Goal: Task Accomplishment & Management: Manage account settings

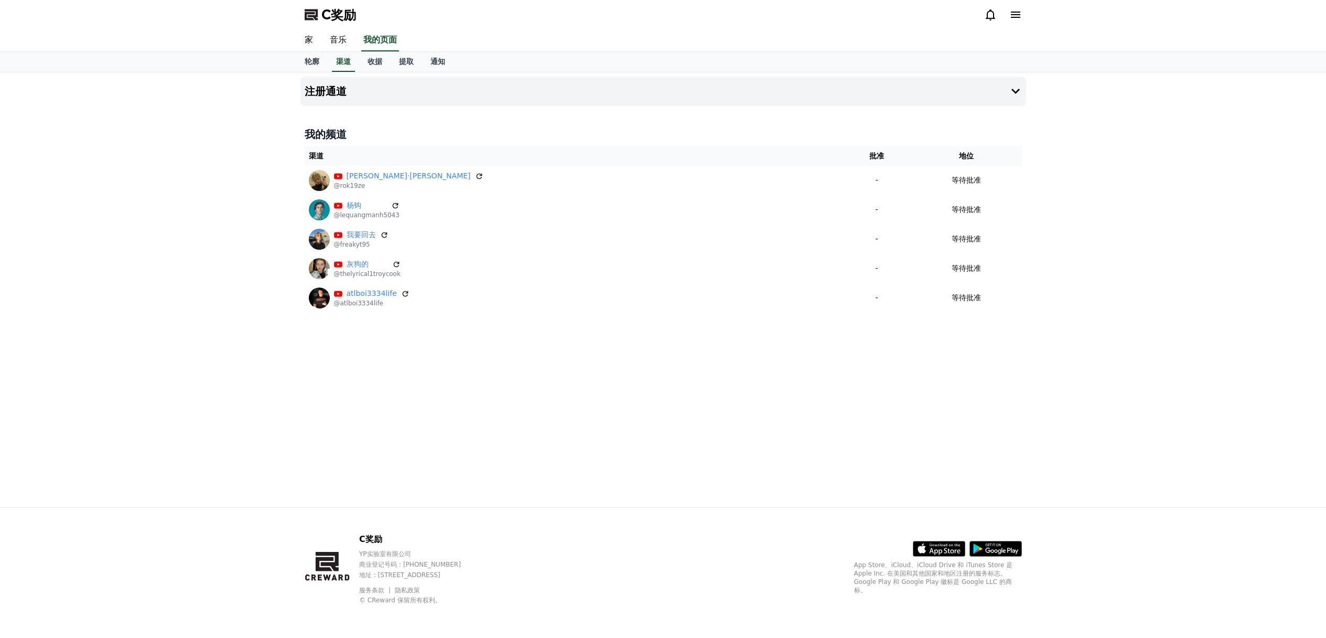
click at [402, 294] on icon at bounding box center [405, 293] width 8 height 8
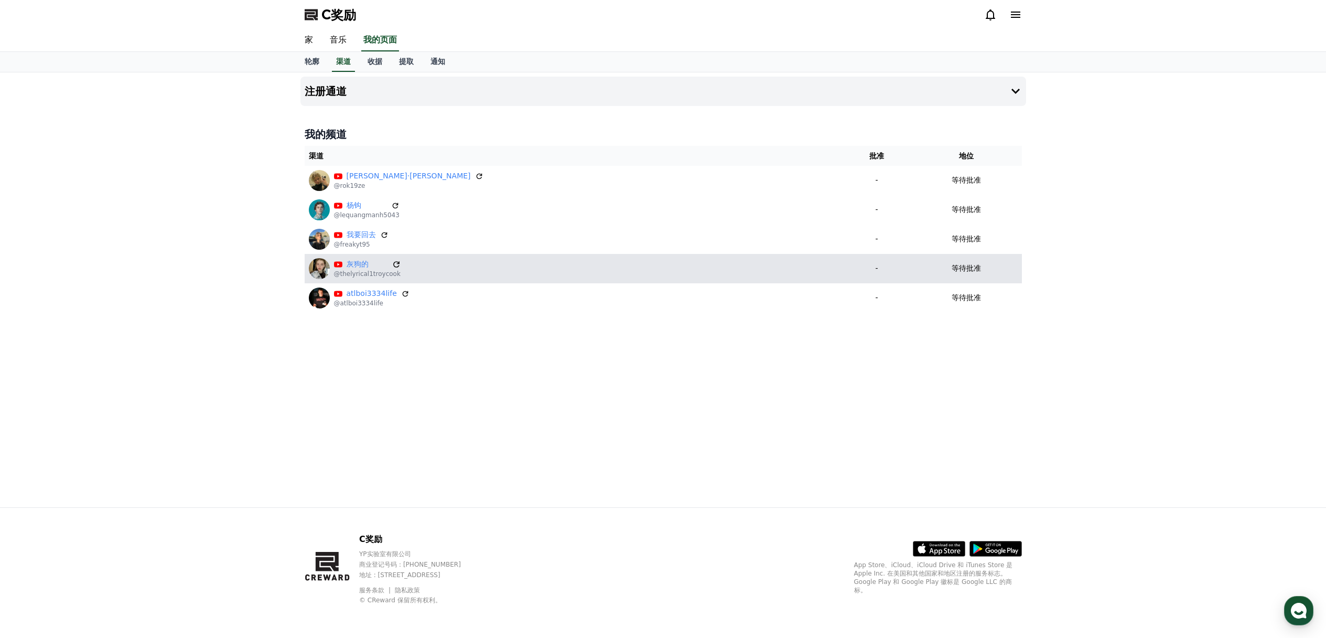
click at [392, 263] on icon at bounding box center [396, 264] width 9 height 9
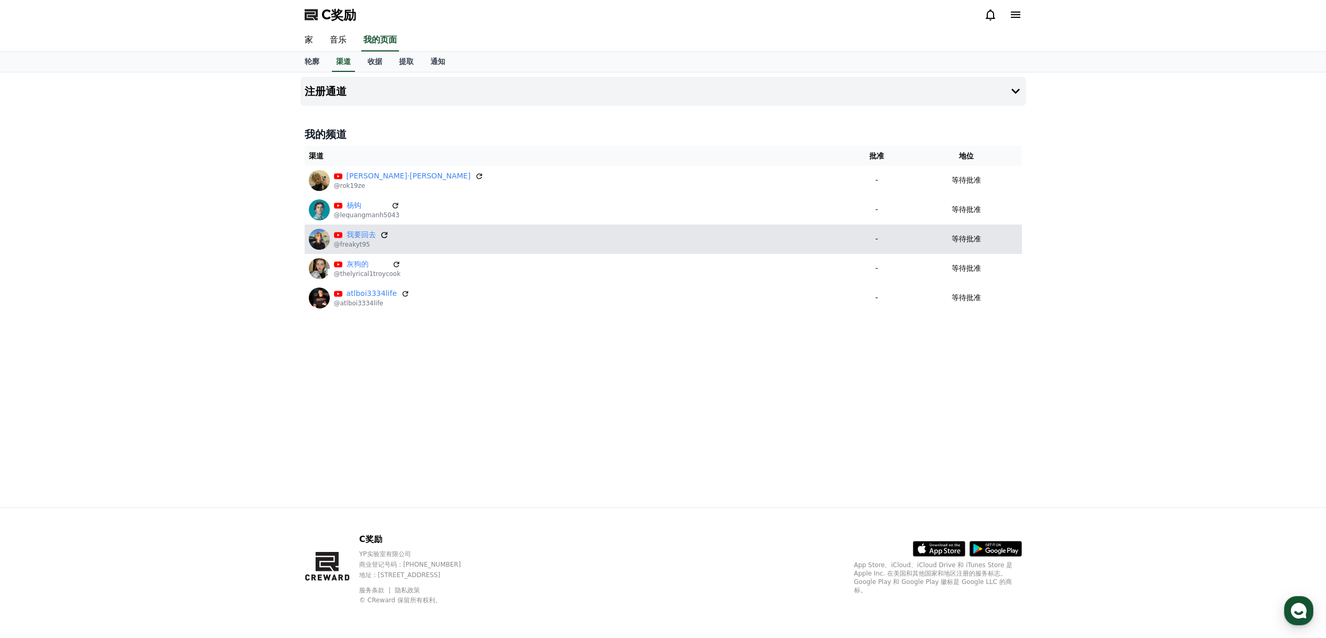
click at [384, 235] on icon at bounding box center [384, 234] width 9 height 9
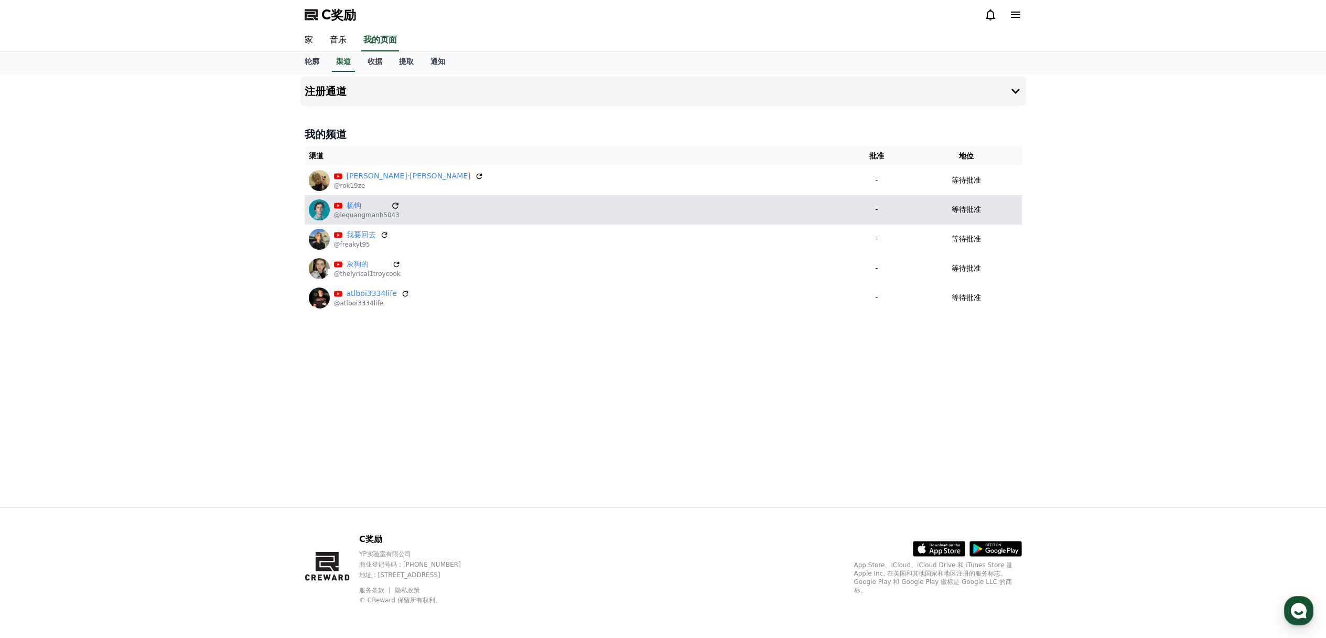
click at [391, 205] on icon at bounding box center [395, 205] width 9 height 9
click at [391, 206] on icon at bounding box center [395, 205] width 9 height 9
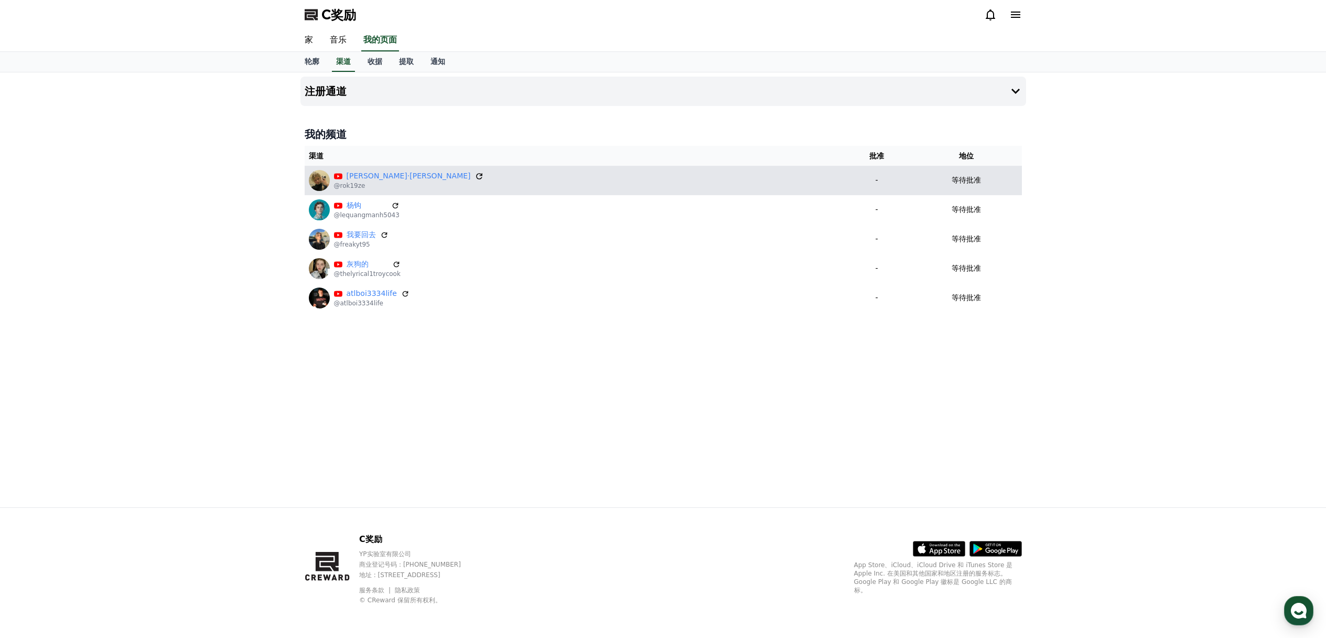
click at [475, 175] on icon at bounding box center [479, 175] width 9 height 9
